Goal: Communication & Community: Answer question/provide support

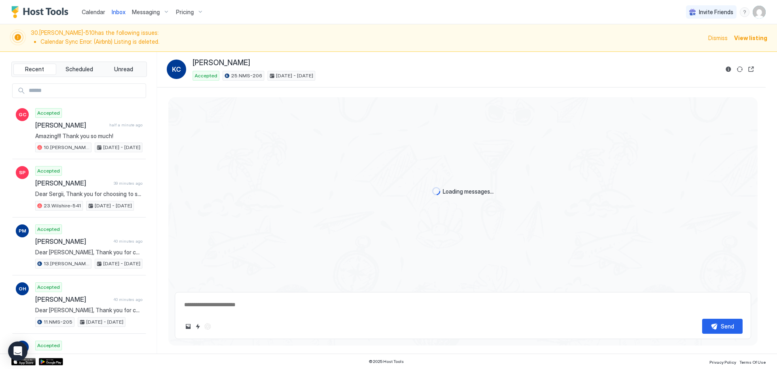
type textarea "*"
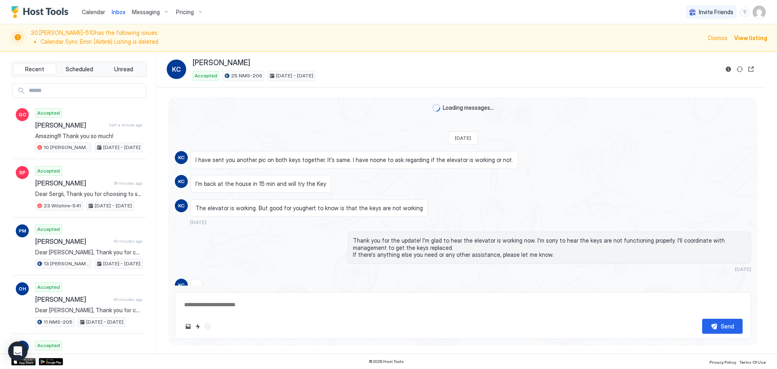
scroll to position [759, 0]
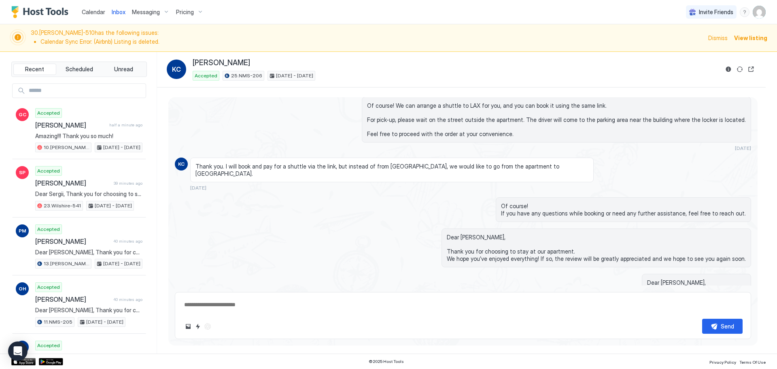
click at [678, 197] on div "Of course! If you have any questions while booking or need any further assistan…" at bounding box center [623, 209] width 255 height 25
click at [380, 197] on div "Of course! If you have any questions while booking or need any further assistan…" at bounding box center [549, 209] width 403 height 25
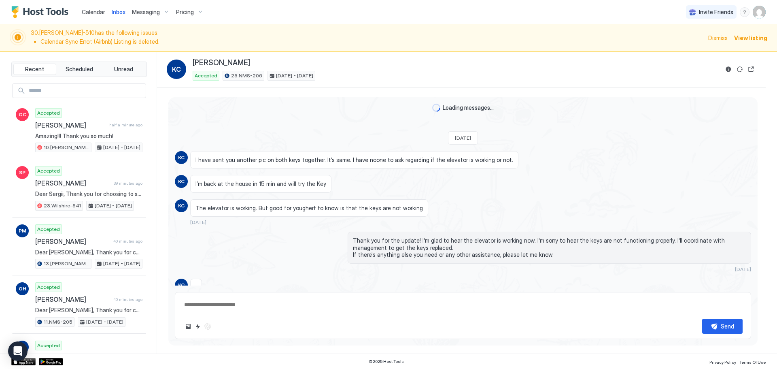
scroll to position [759, 0]
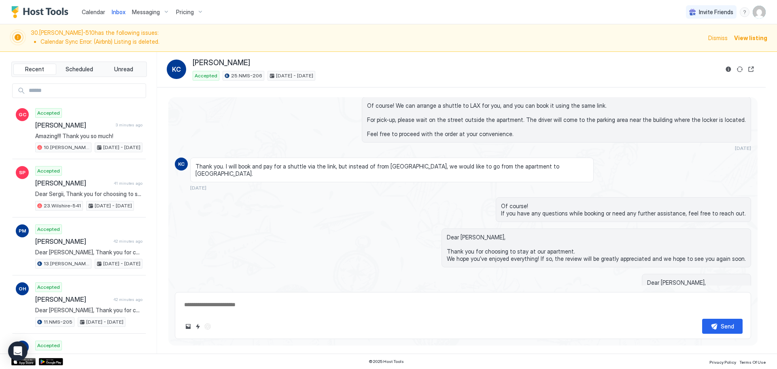
click at [349, 70] on div "Katarina Charlton Accepted 25.NMS-206 Aug 15 - 24, 2025" at bounding box center [456, 69] width 526 height 22
type textarea "*"
